Goal: Information Seeking & Learning: Learn about a topic

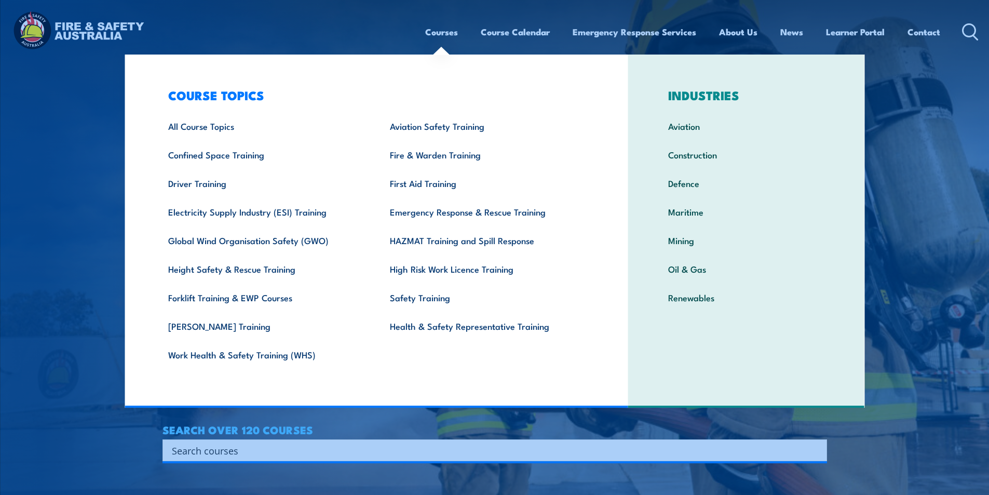
click at [439, 25] on link "Courses" at bounding box center [441, 32] width 33 height 28
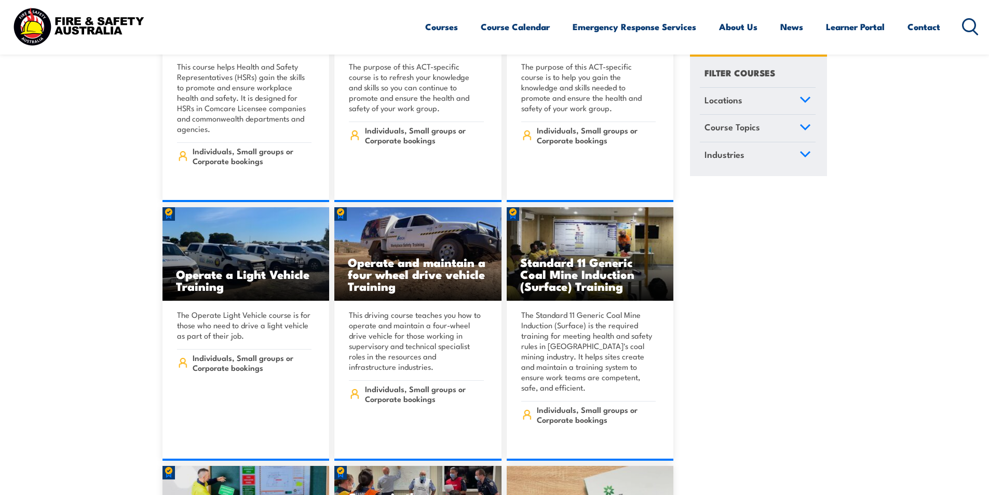
scroll to position [5033, 0]
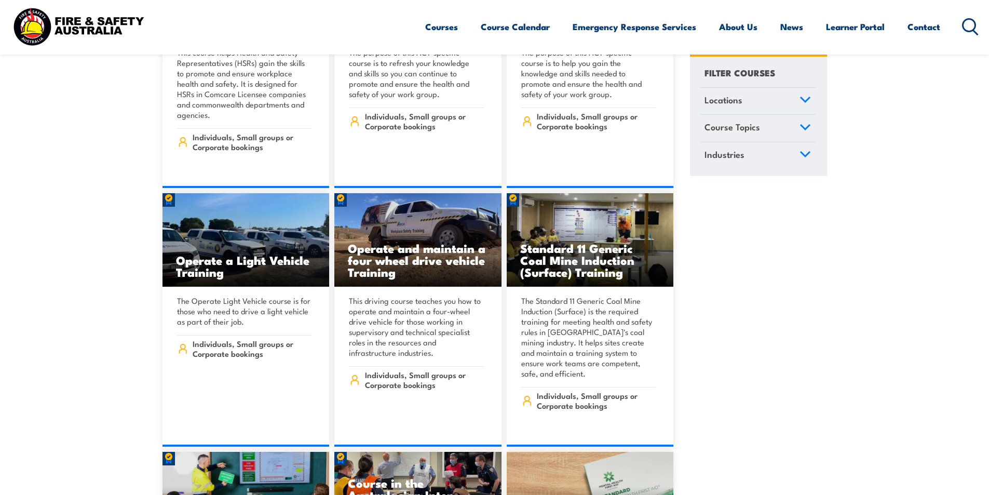
drag, startPoint x: 678, startPoint y: 264, endPoint x: 701, endPoint y: 213, distance: 56.2
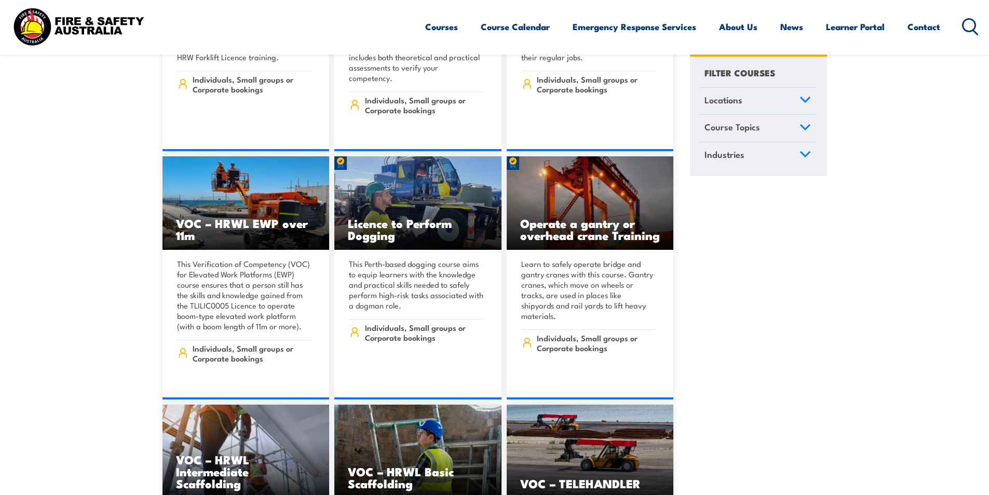
scroll to position [7784, 0]
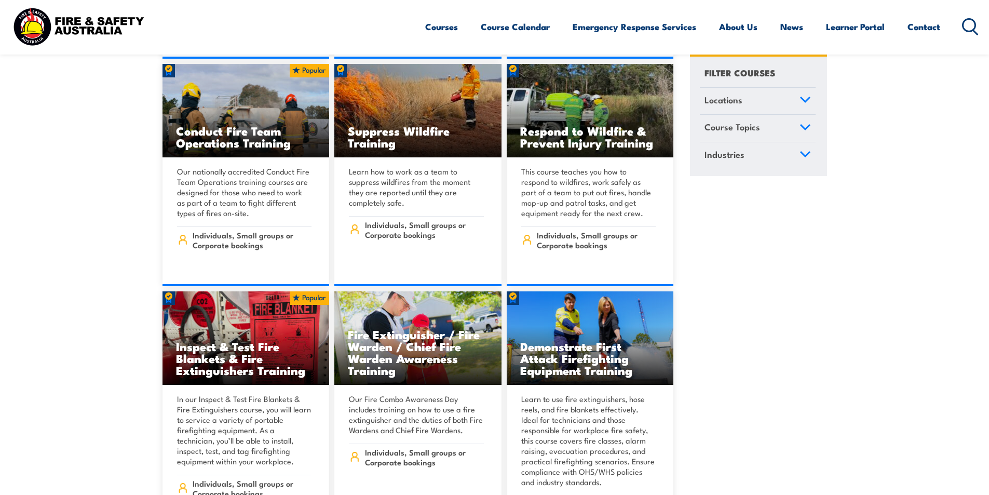
scroll to position [10949, 0]
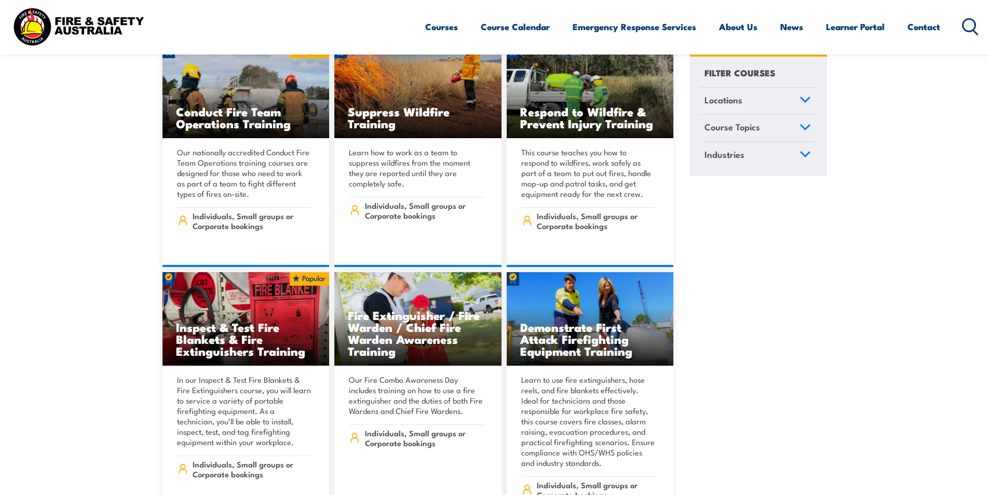
drag, startPoint x: 674, startPoint y: 345, endPoint x: 697, endPoint y: 399, distance: 59.1
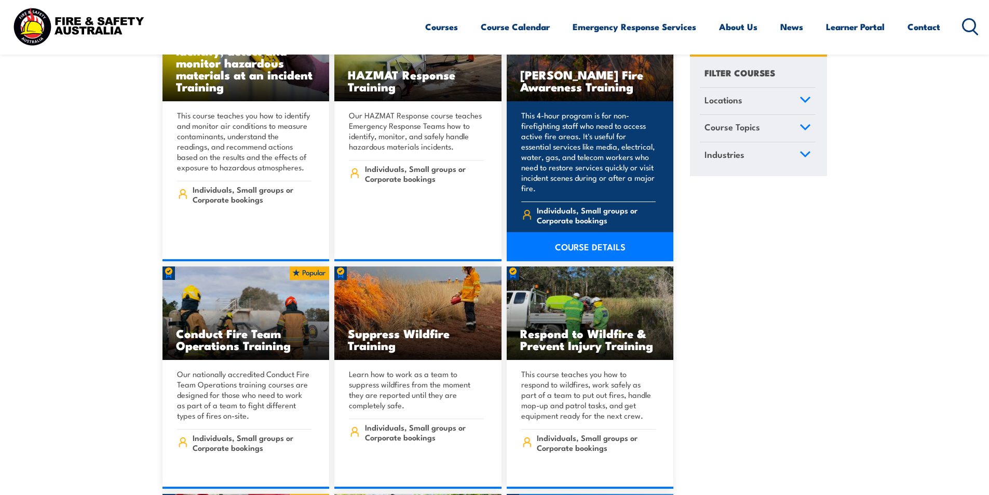
scroll to position [10638, 0]
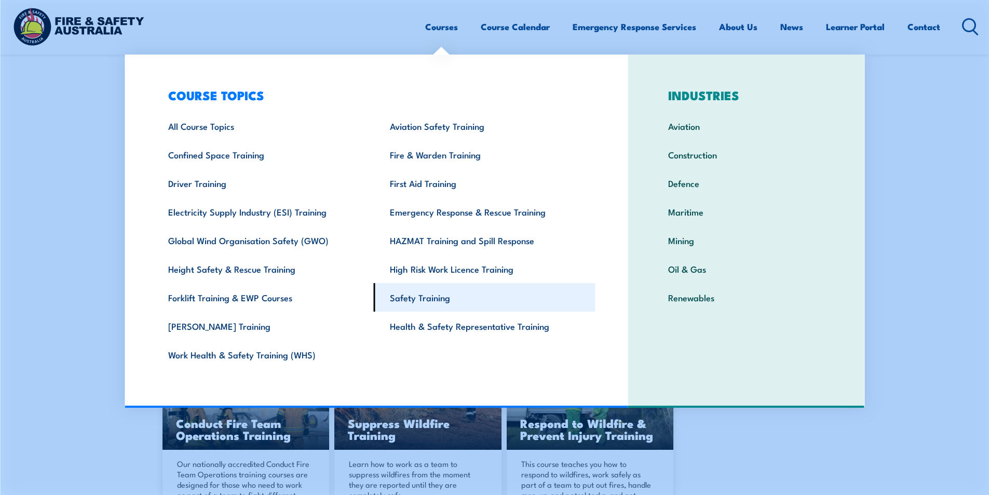
click at [409, 299] on link "Safety Training" at bounding box center [485, 297] width 222 height 29
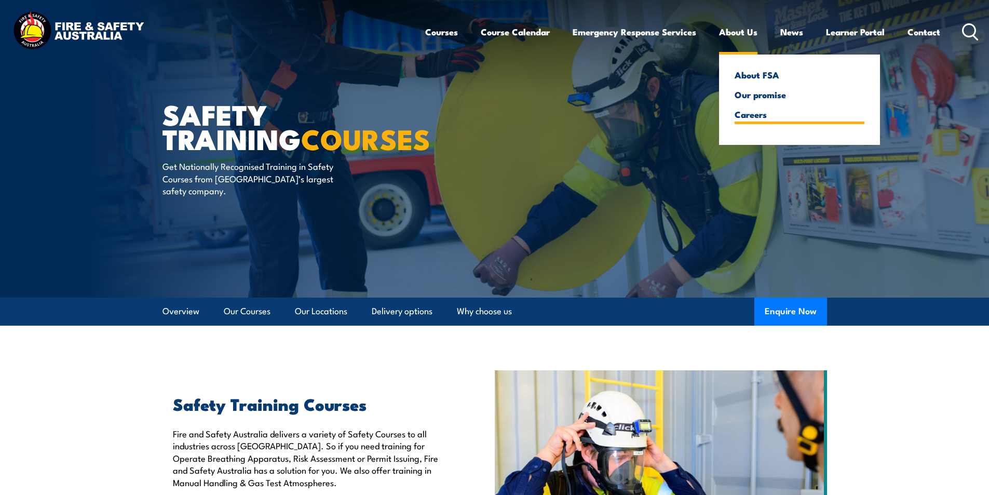
click at [756, 114] on link "Careers" at bounding box center [799, 113] width 130 height 9
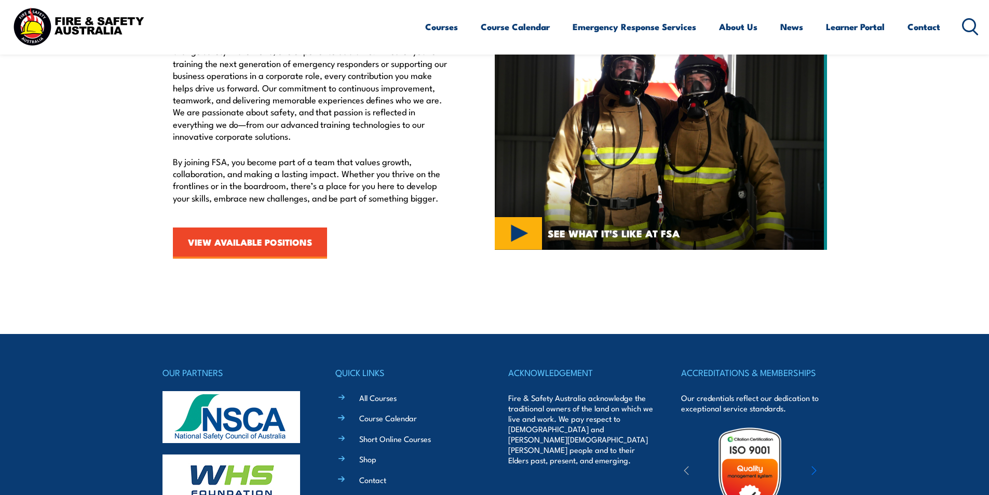
scroll to position [415, 0]
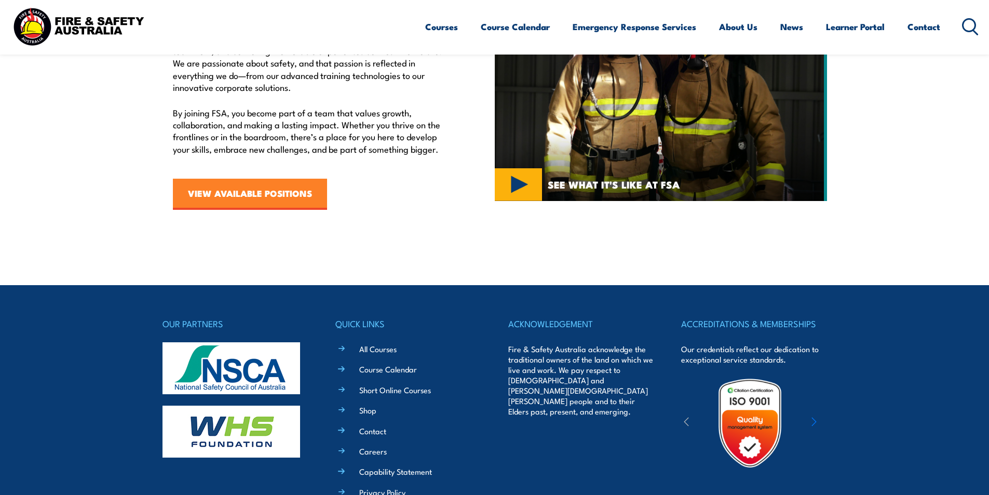
click at [283, 208] on link "VIEW AVAILABLE POSITIONS" at bounding box center [250, 194] width 154 height 31
